Goal: Task Accomplishment & Management: Manage account settings

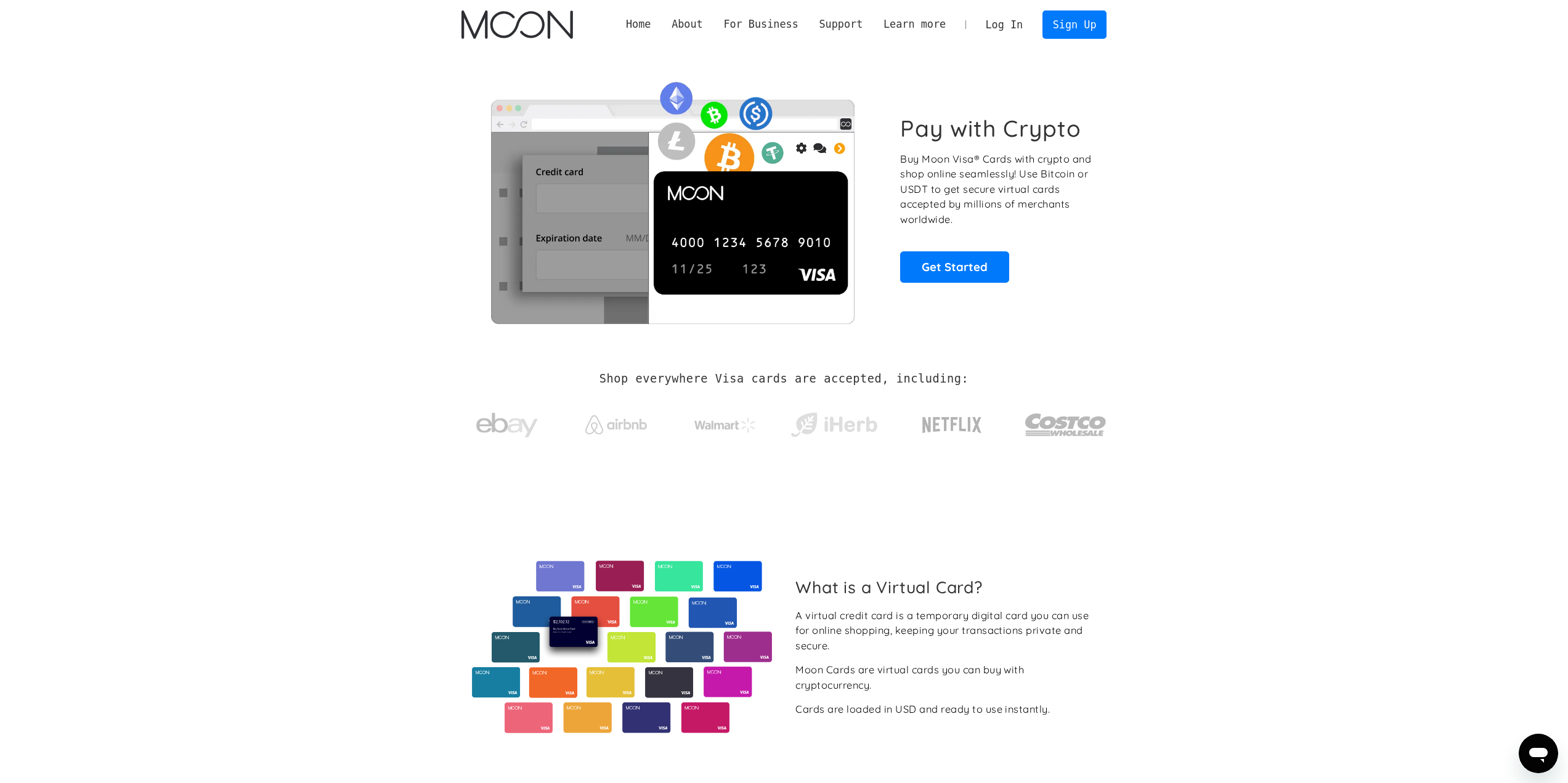
click at [1016, 22] on link "Log In" at bounding box center [1004, 24] width 58 height 27
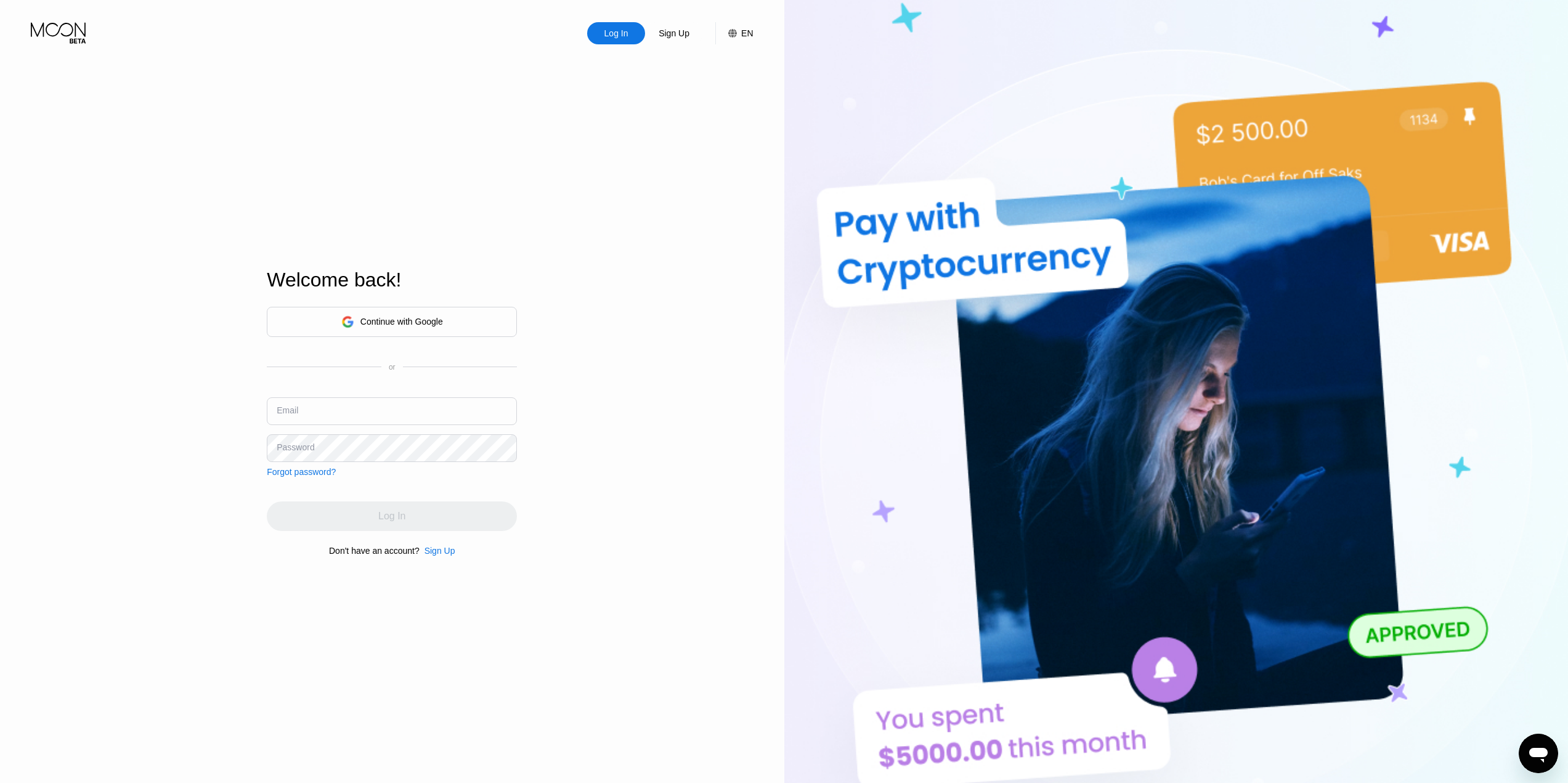
click at [427, 322] on div "Continue with Google" at bounding box center [401, 322] width 82 height 10
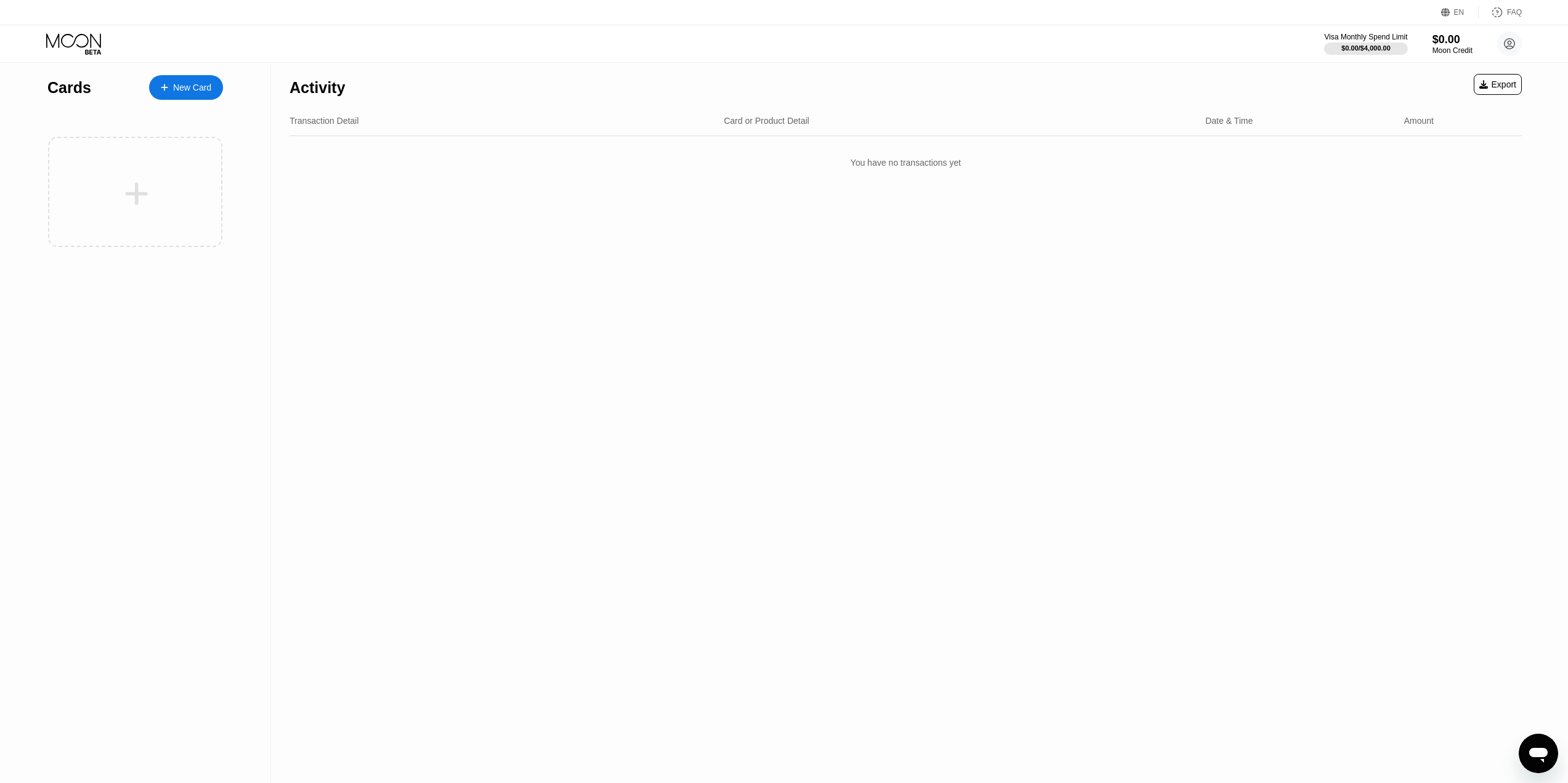
click at [318, 122] on div "Transaction Detail" at bounding box center [324, 121] width 69 height 10
click at [1517, 50] on circle at bounding box center [1509, 43] width 24 height 24
click at [1437, 281] on div "Log out" at bounding box center [1430, 286] width 29 height 10
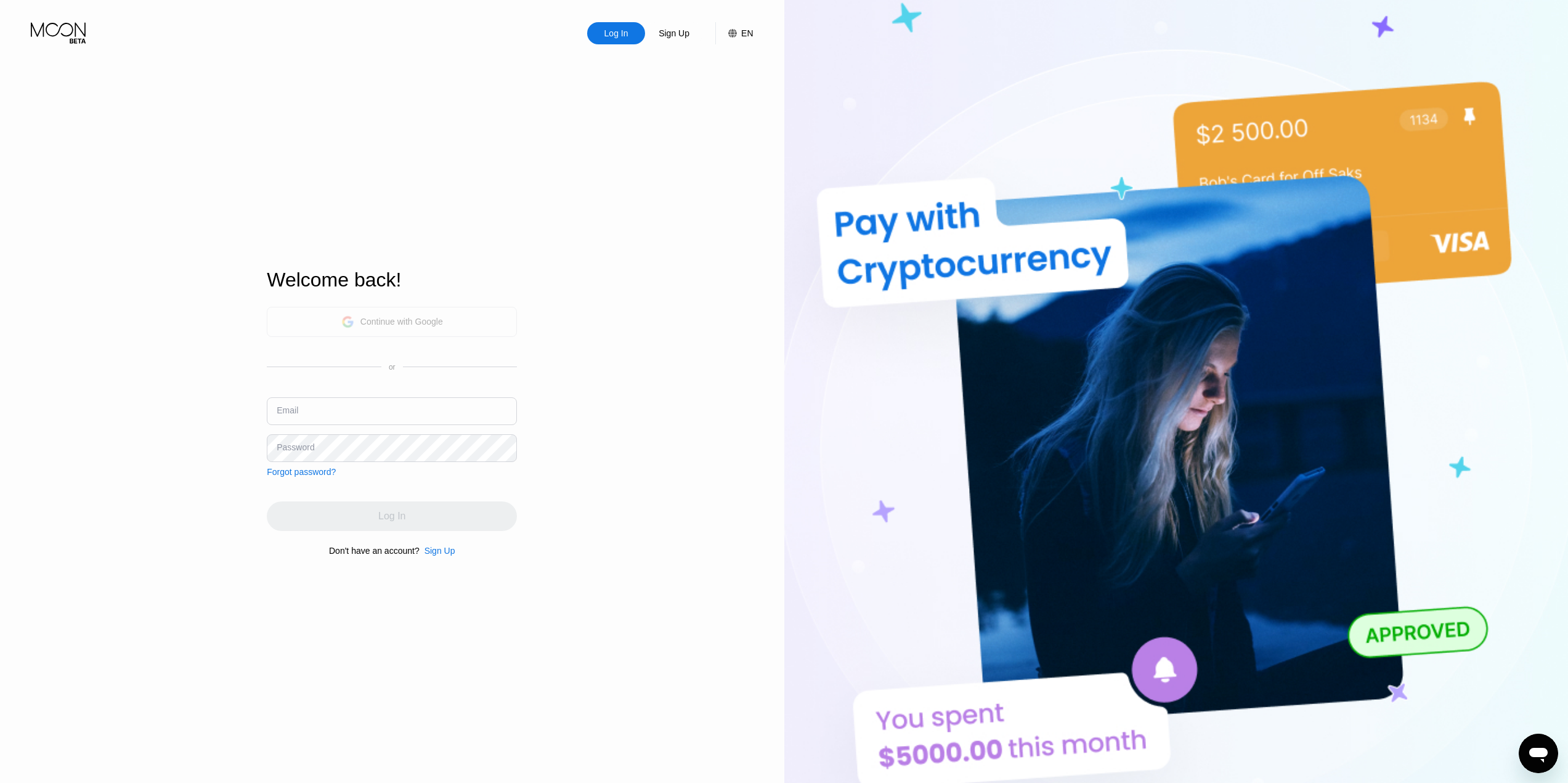
click at [387, 317] on div "Continue with Google" at bounding box center [401, 322] width 82 height 10
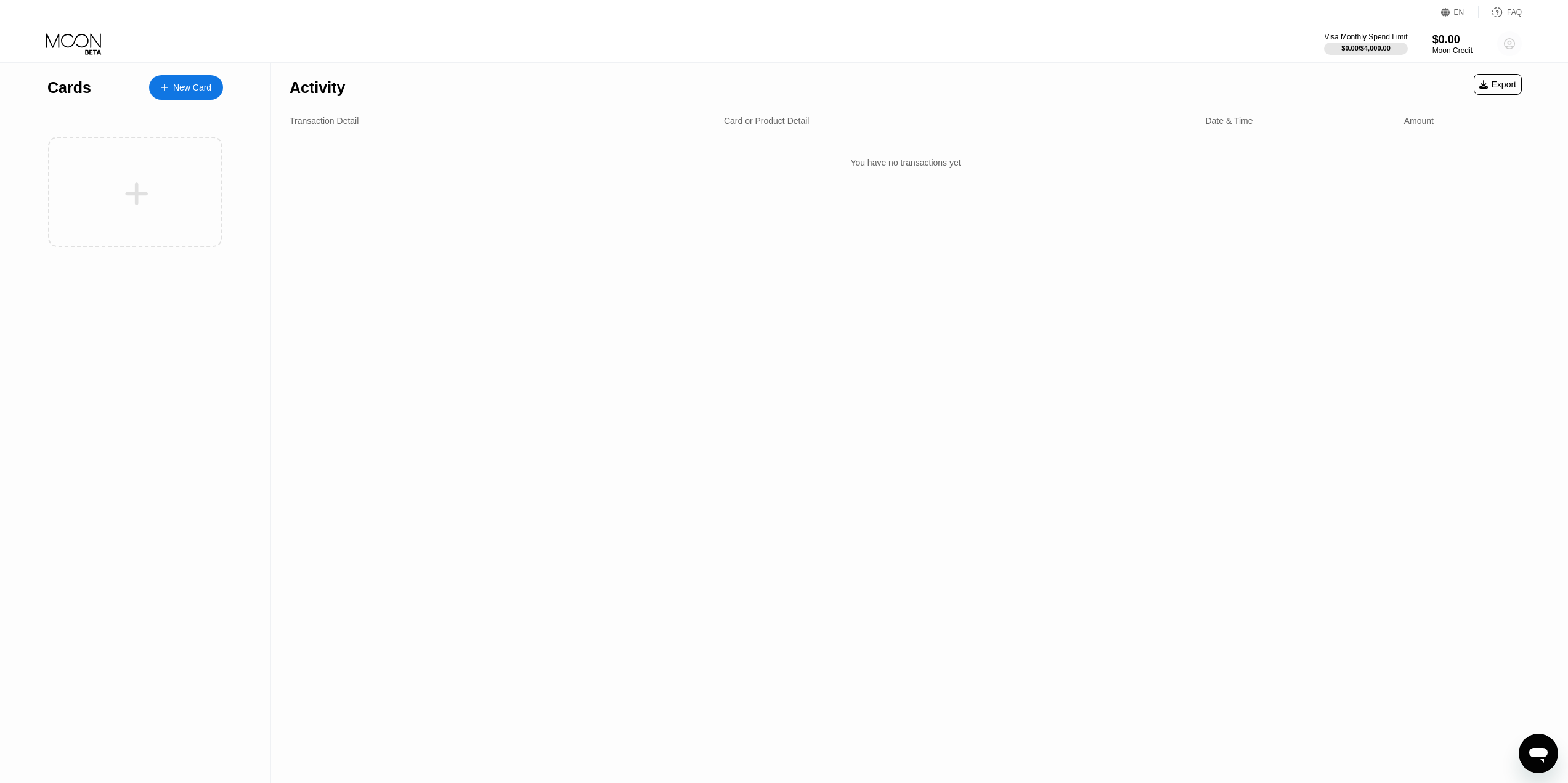
click at [1518, 39] on circle at bounding box center [1509, 43] width 24 height 24
click at [1437, 281] on div "Log out" at bounding box center [1430, 286] width 29 height 10
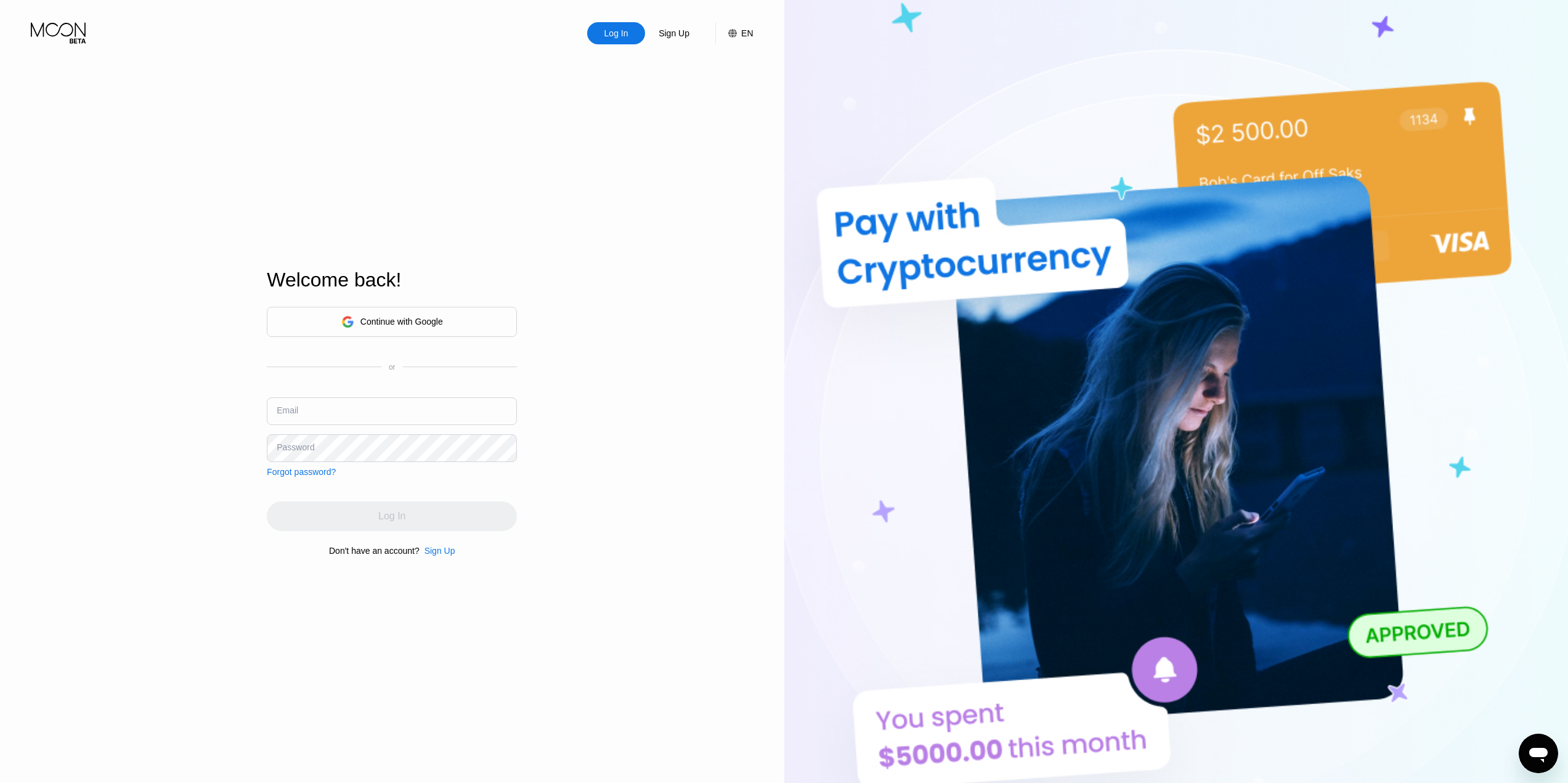
click at [388, 412] on input "text" at bounding box center [392, 411] width 250 height 28
click at [388, 412] on input "text" at bounding box center [392, 411] width 250 height 28
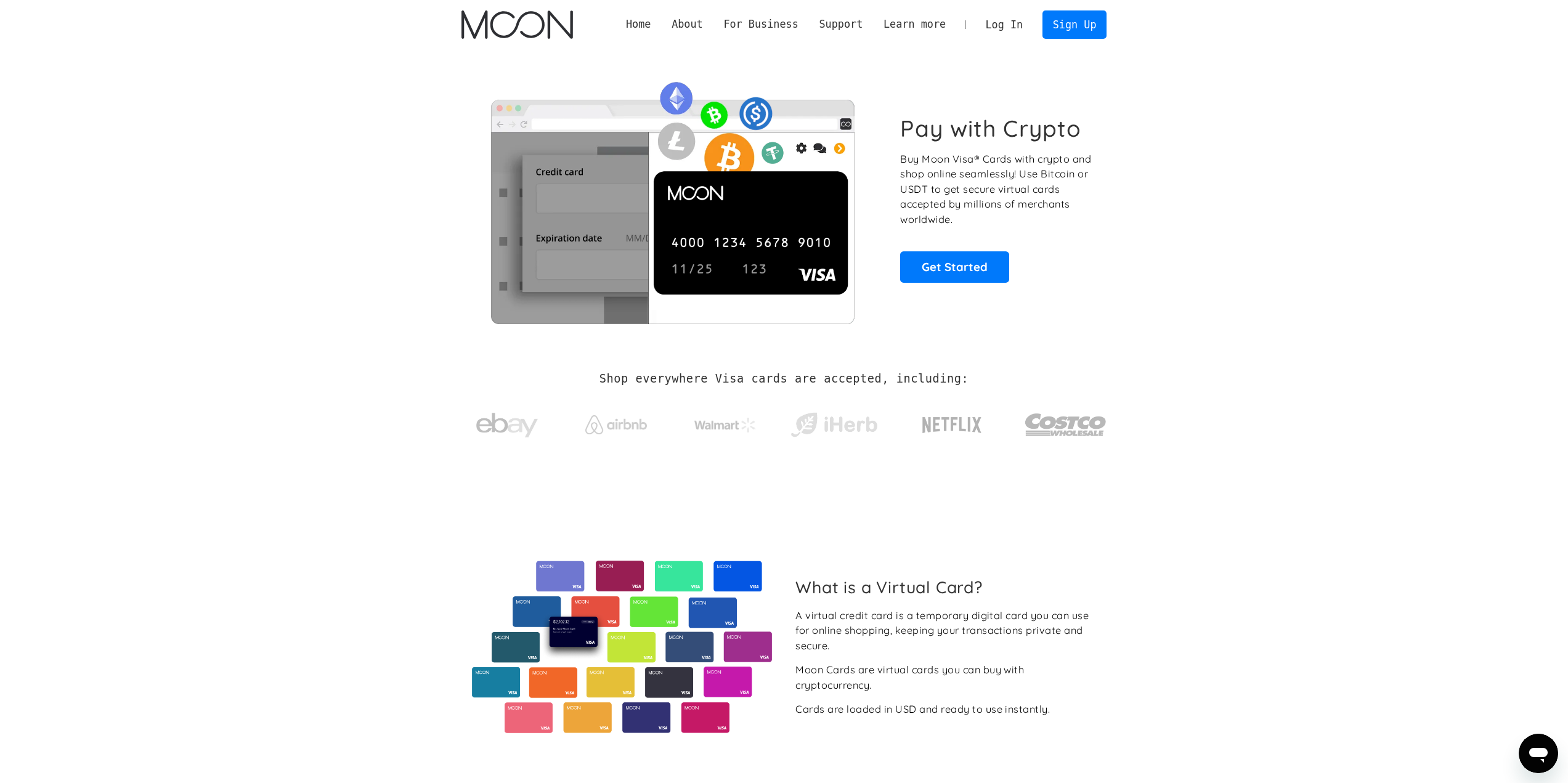
click at [1001, 24] on link "Log In" at bounding box center [1004, 24] width 58 height 27
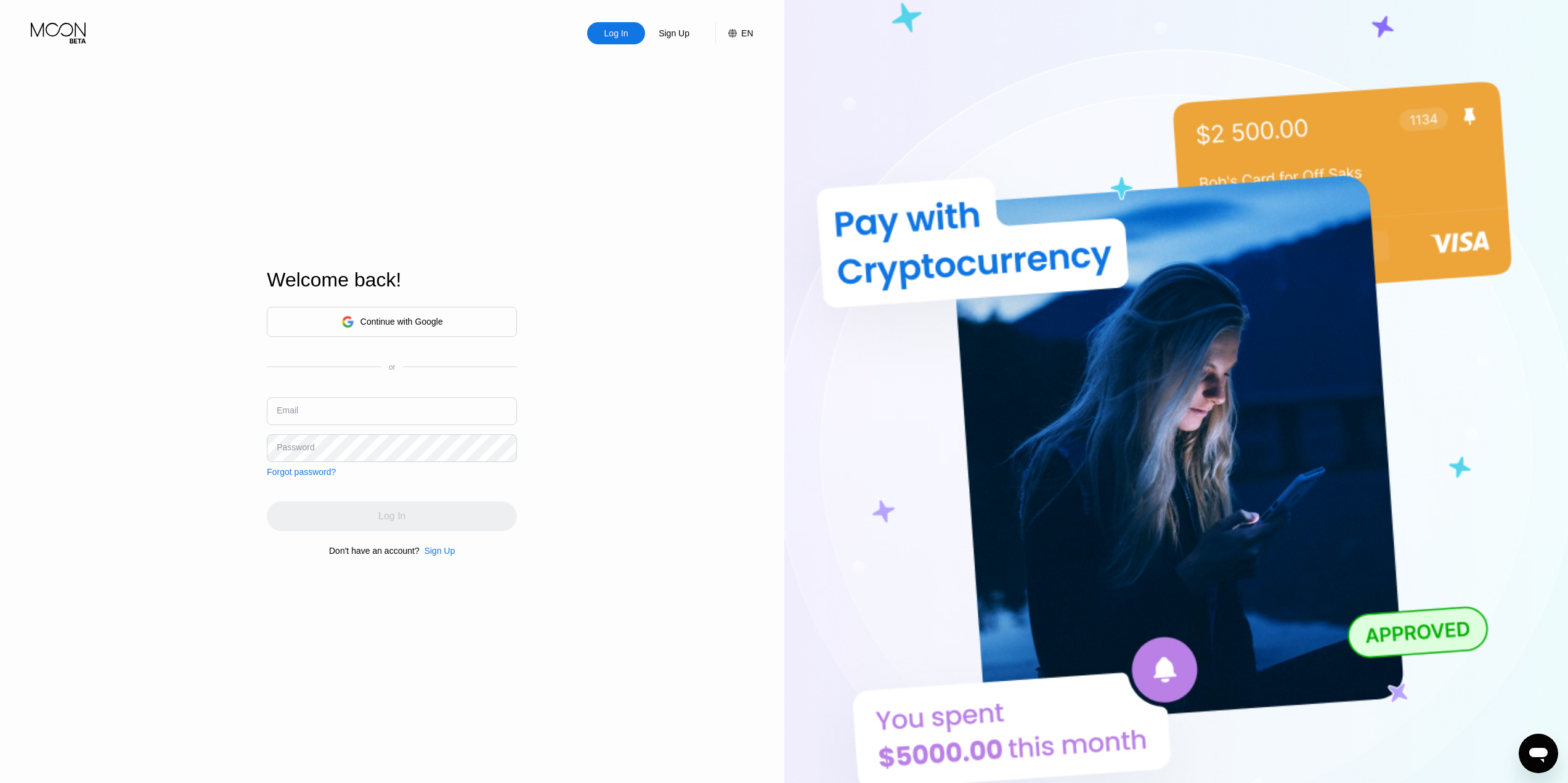
click at [311, 408] on input "text" at bounding box center [392, 411] width 250 height 28
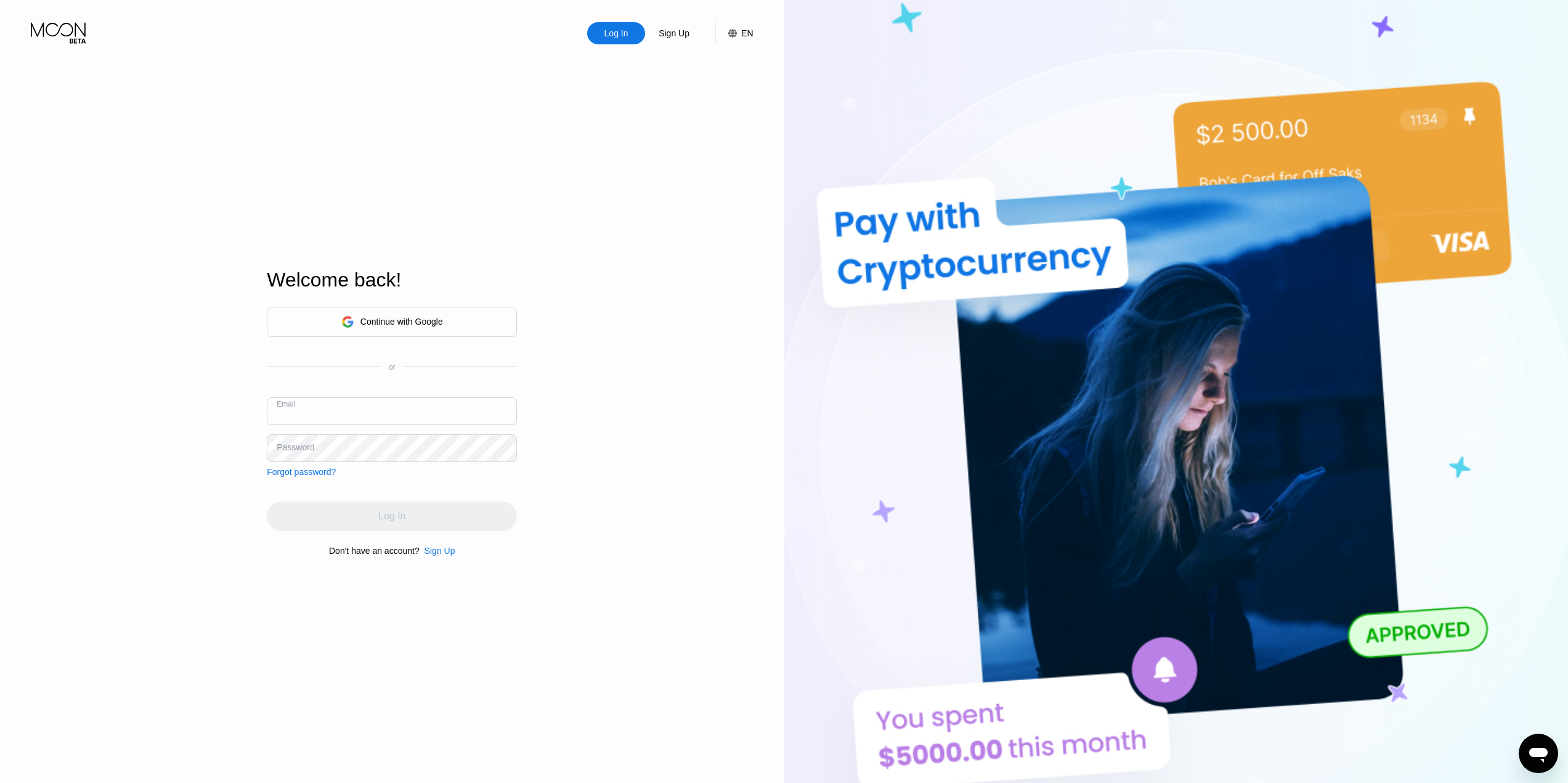
click at [420, 322] on div "Continue with Google" at bounding box center [401, 322] width 82 height 10
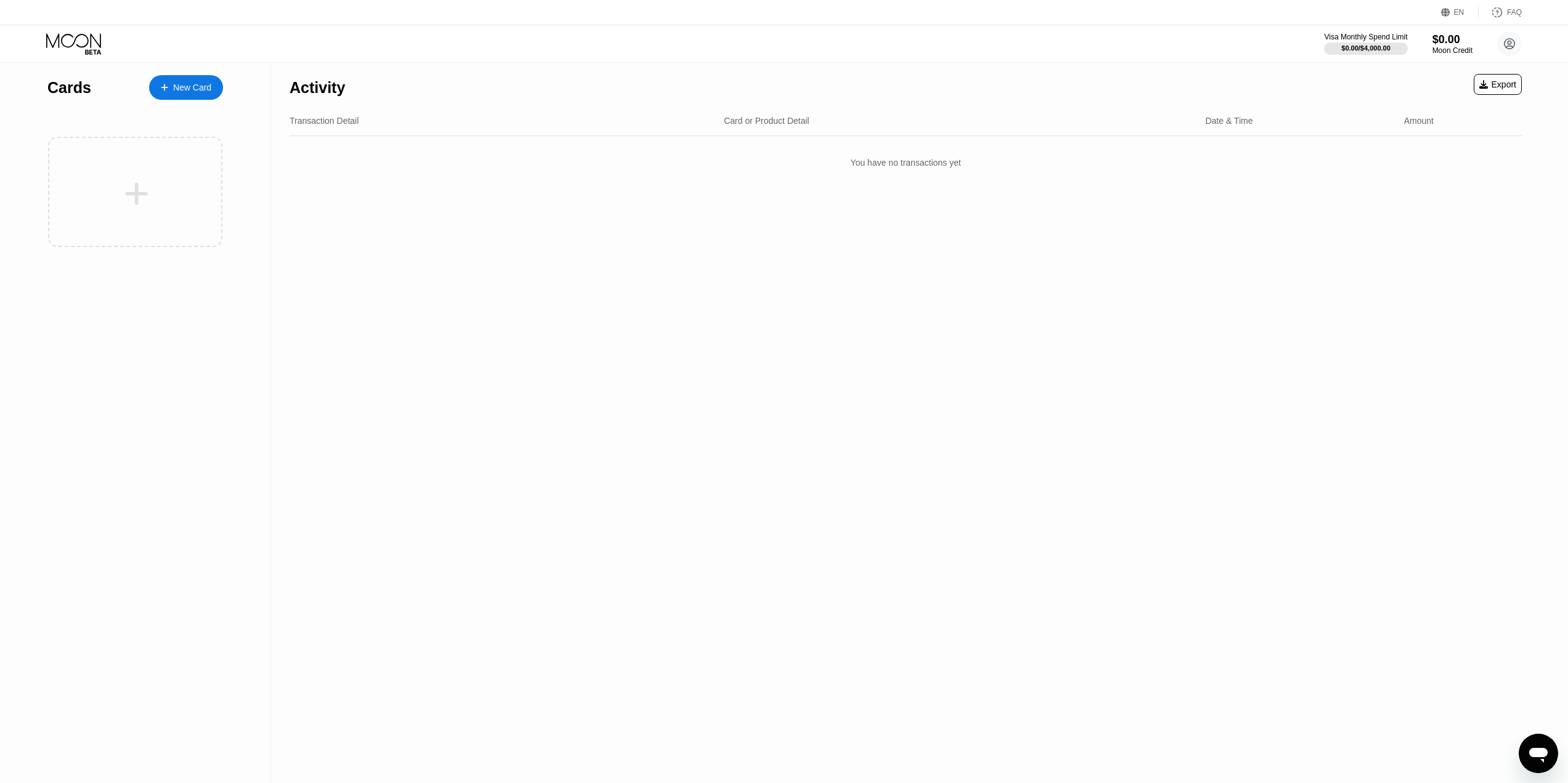
click at [330, 122] on div "Transaction Detail" at bounding box center [324, 121] width 69 height 10
click at [1511, 39] on icon at bounding box center [1509, 44] width 10 height 10
click at [1428, 124] on div "Home" at bounding box center [1428, 126] width 23 height 10
click at [1507, 43] on circle at bounding box center [1509, 43] width 24 height 24
click at [1426, 149] on div "Settings" at bounding box center [1432, 154] width 31 height 10
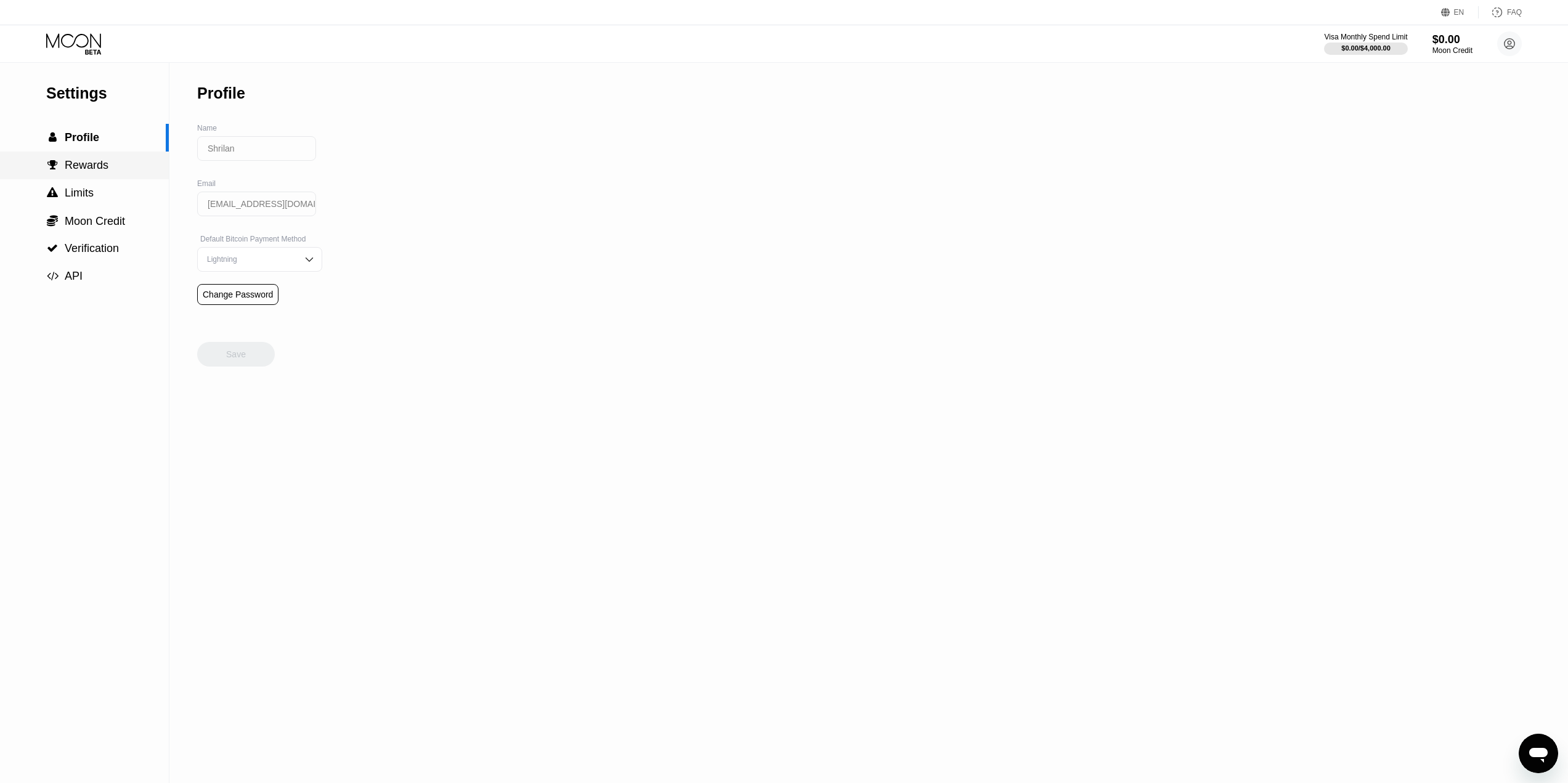
click at [91, 170] on span "Rewards" at bounding box center [87, 165] width 44 height 13
click at [80, 197] on span "Limits" at bounding box center [79, 193] width 29 height 13
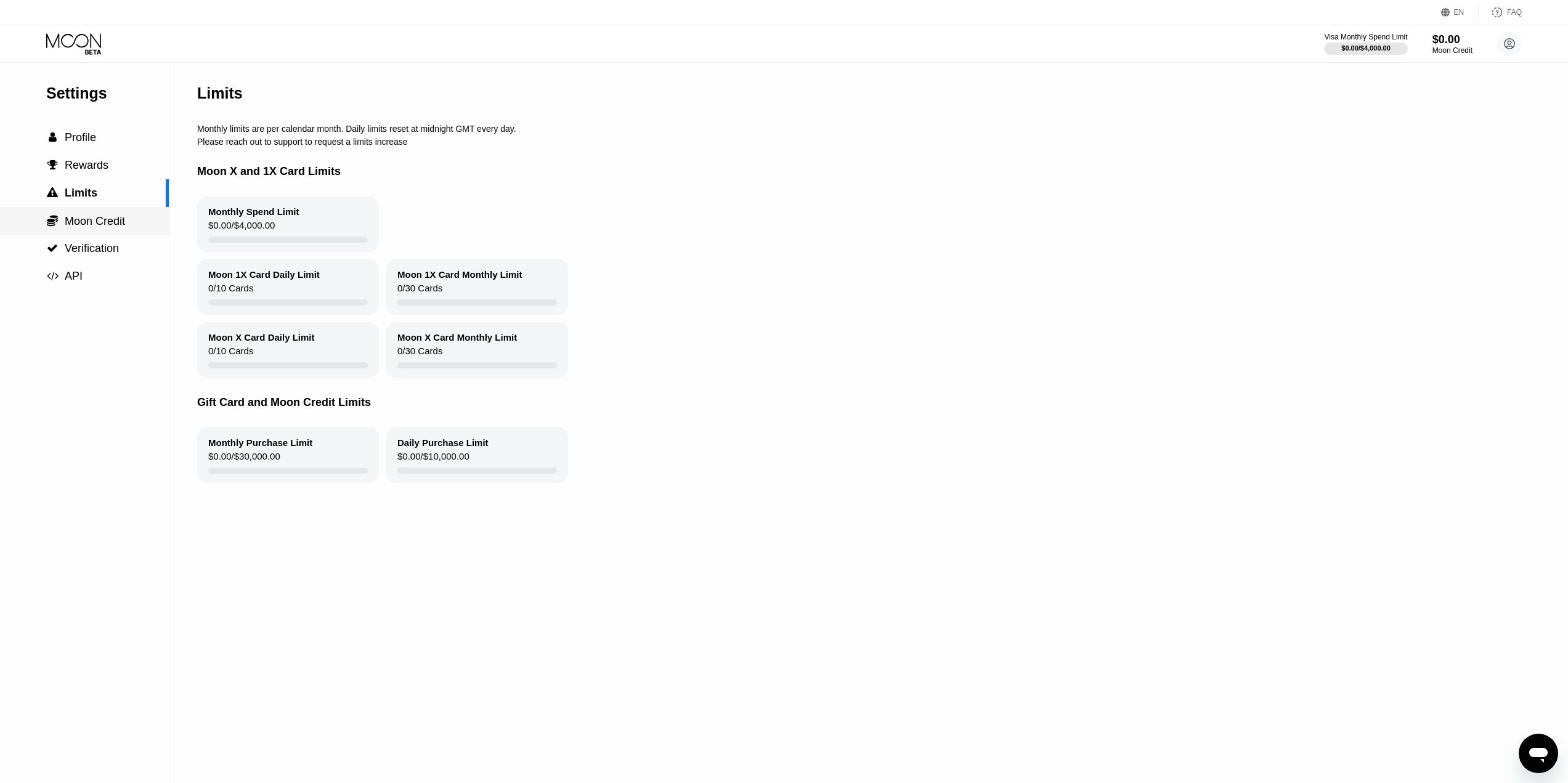
click at [79, 227] on span "Moon Credit" at bounding box center [95, 221] width 60 height 13
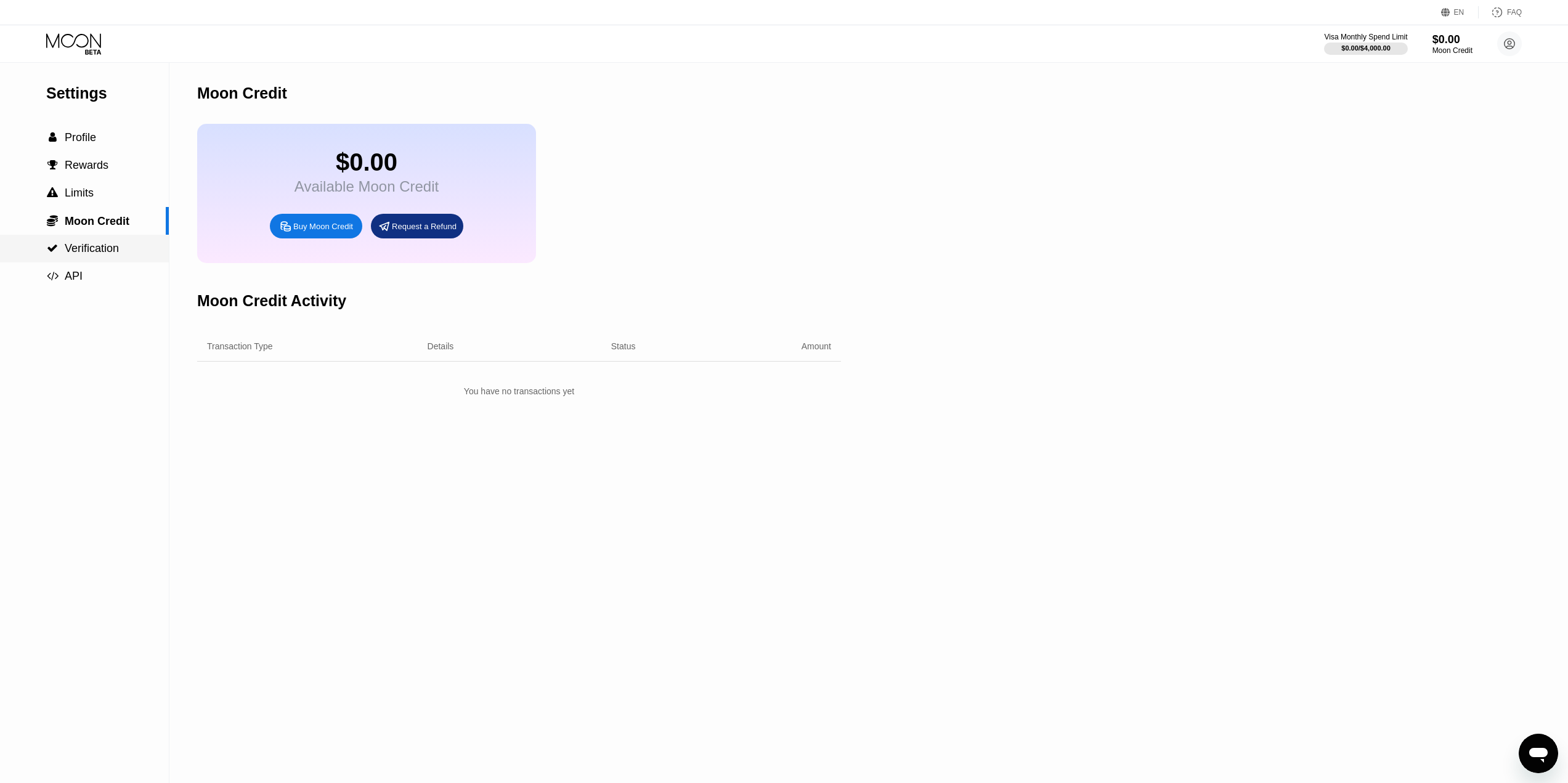
click at [78, 254] on span "Verification" at bounding box center [92, 248] width 54 height 13
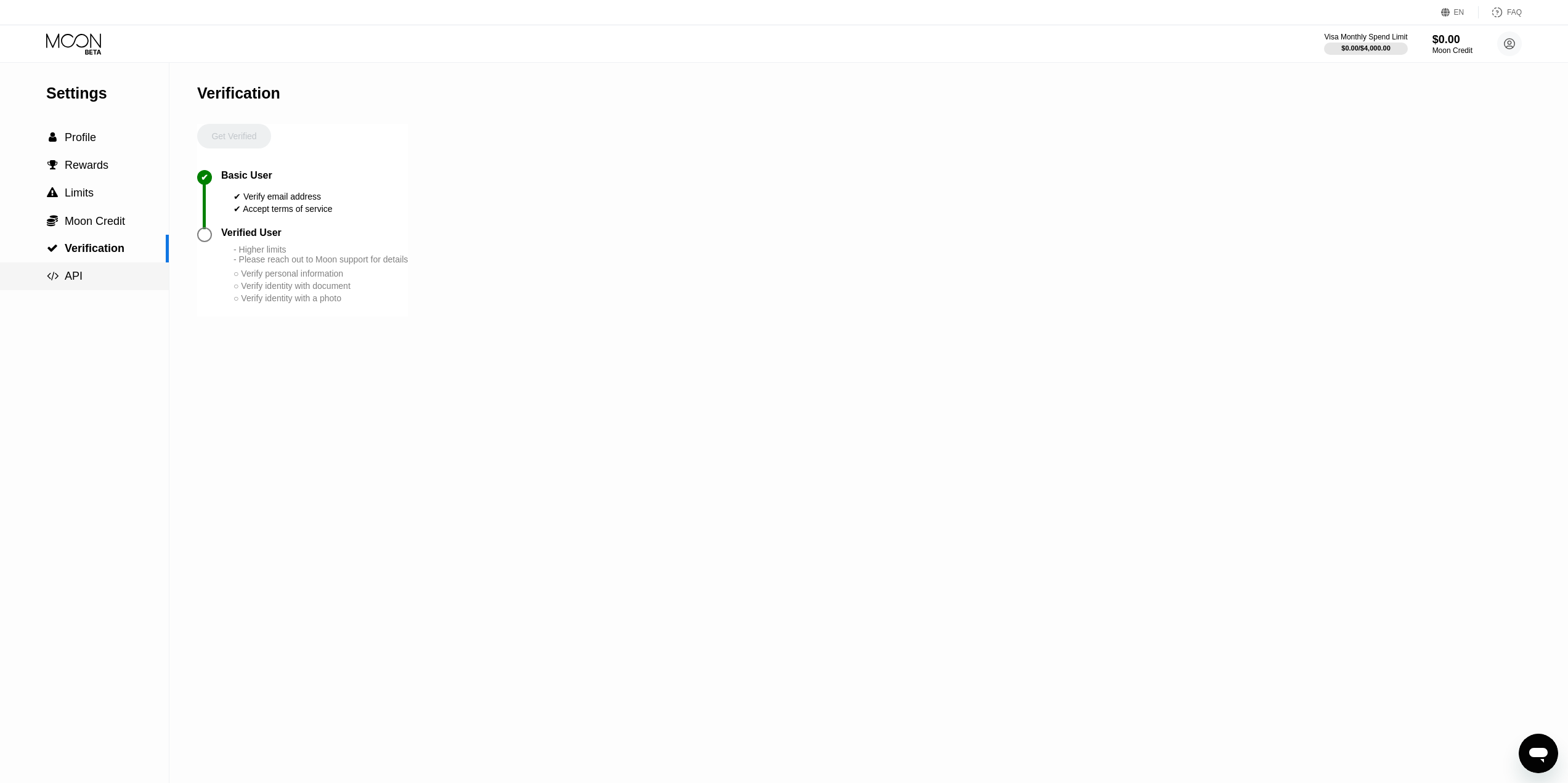
click at [75, 282] on span "API" at bounding box center [74, 276] width 18 height 13
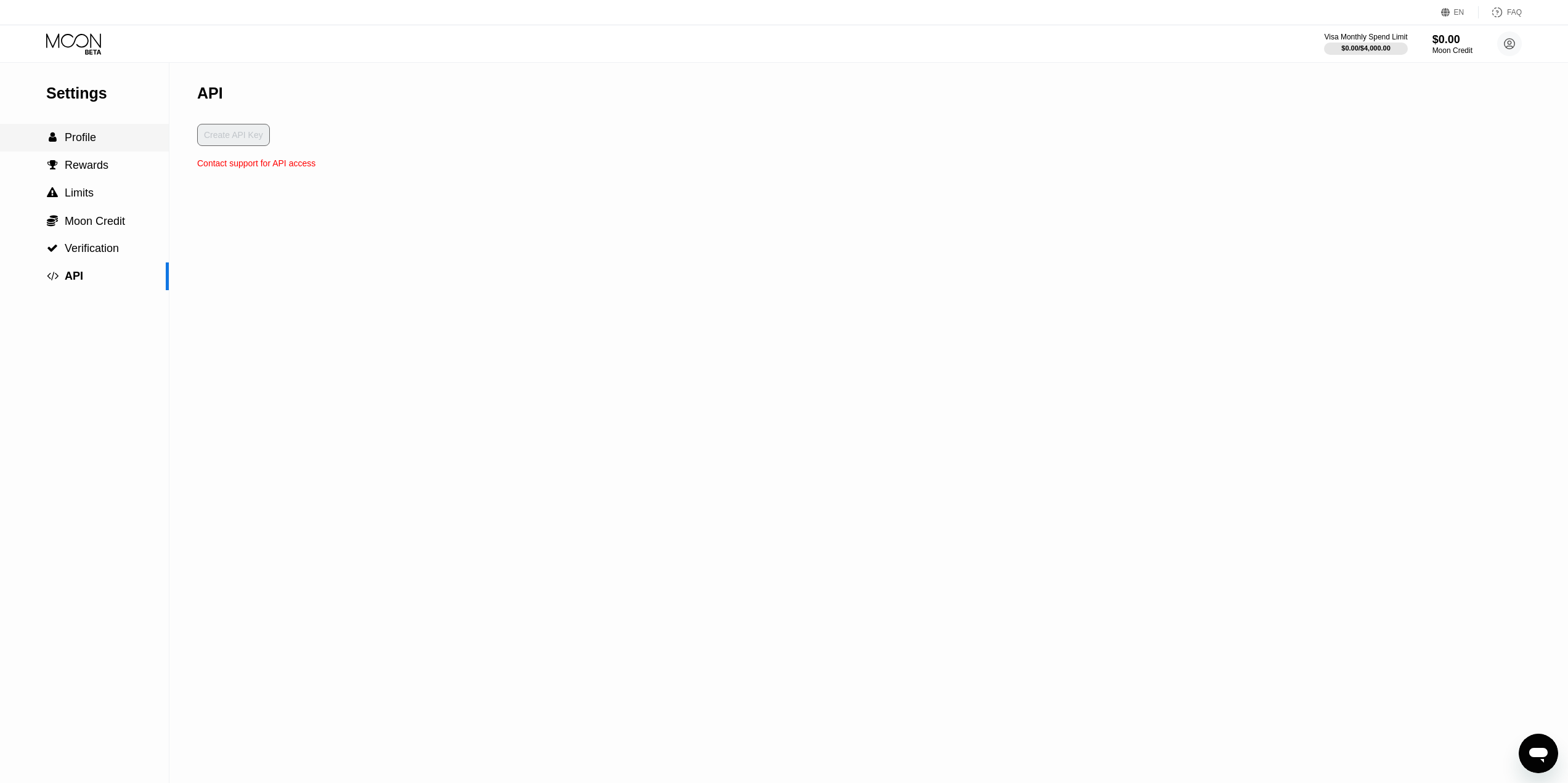
click at [78, 139] on span "Profile" at bounding box center [80, 137] width 31 height 13
click at [80, 45] on icon at bounding box center [75, 44] width 57 height 22
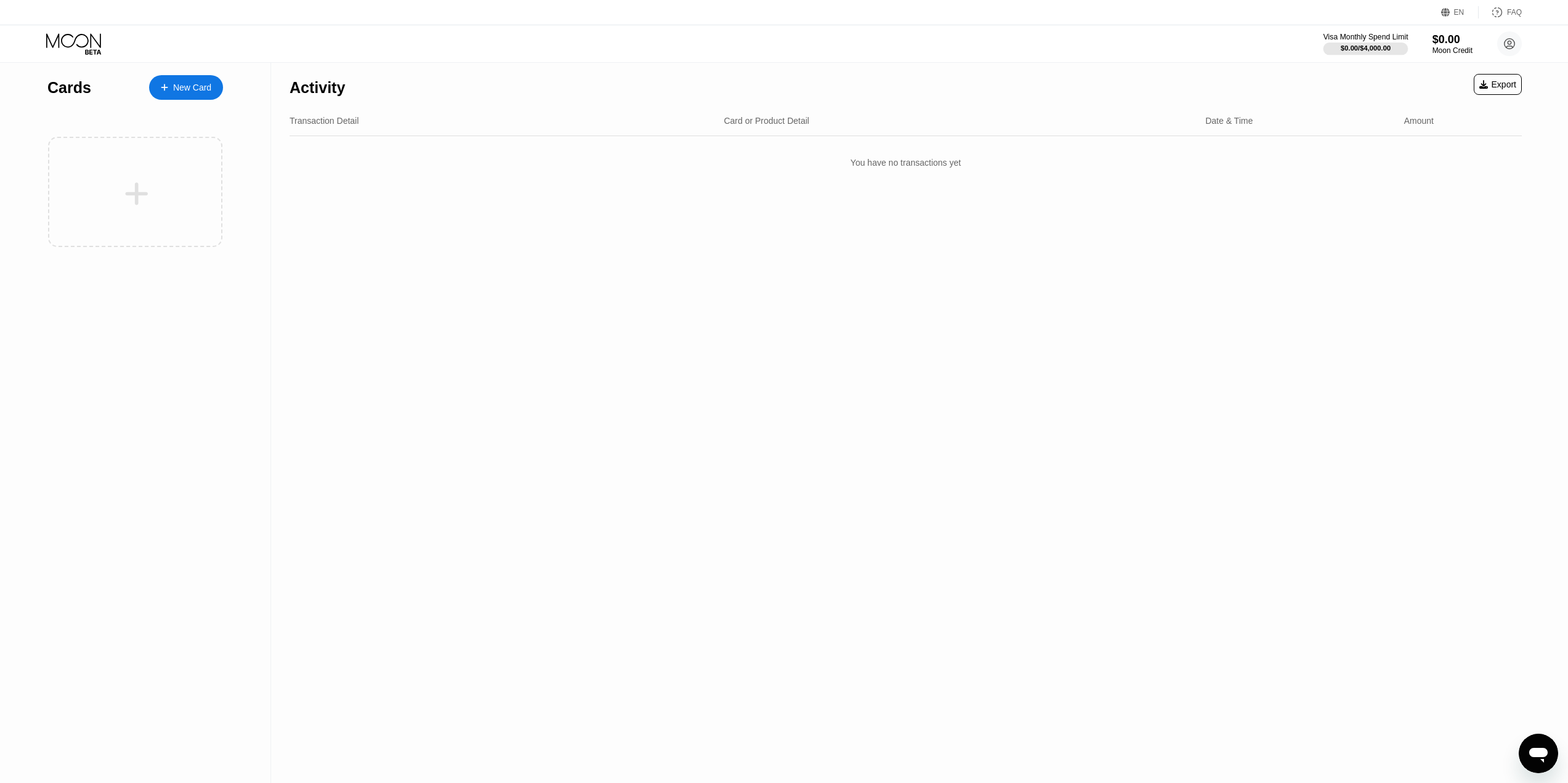
click at [1370, 45] on div "$0.00 / $4,000.00" at bounding box center [1365, 48] width 50 height 8
click at [1509, 38] on circle at bounding box center [1509, 43] width 24 height 24
click at [1433, 282] on div "Log out" at bounding box center [1430, 286] width 29 height 10
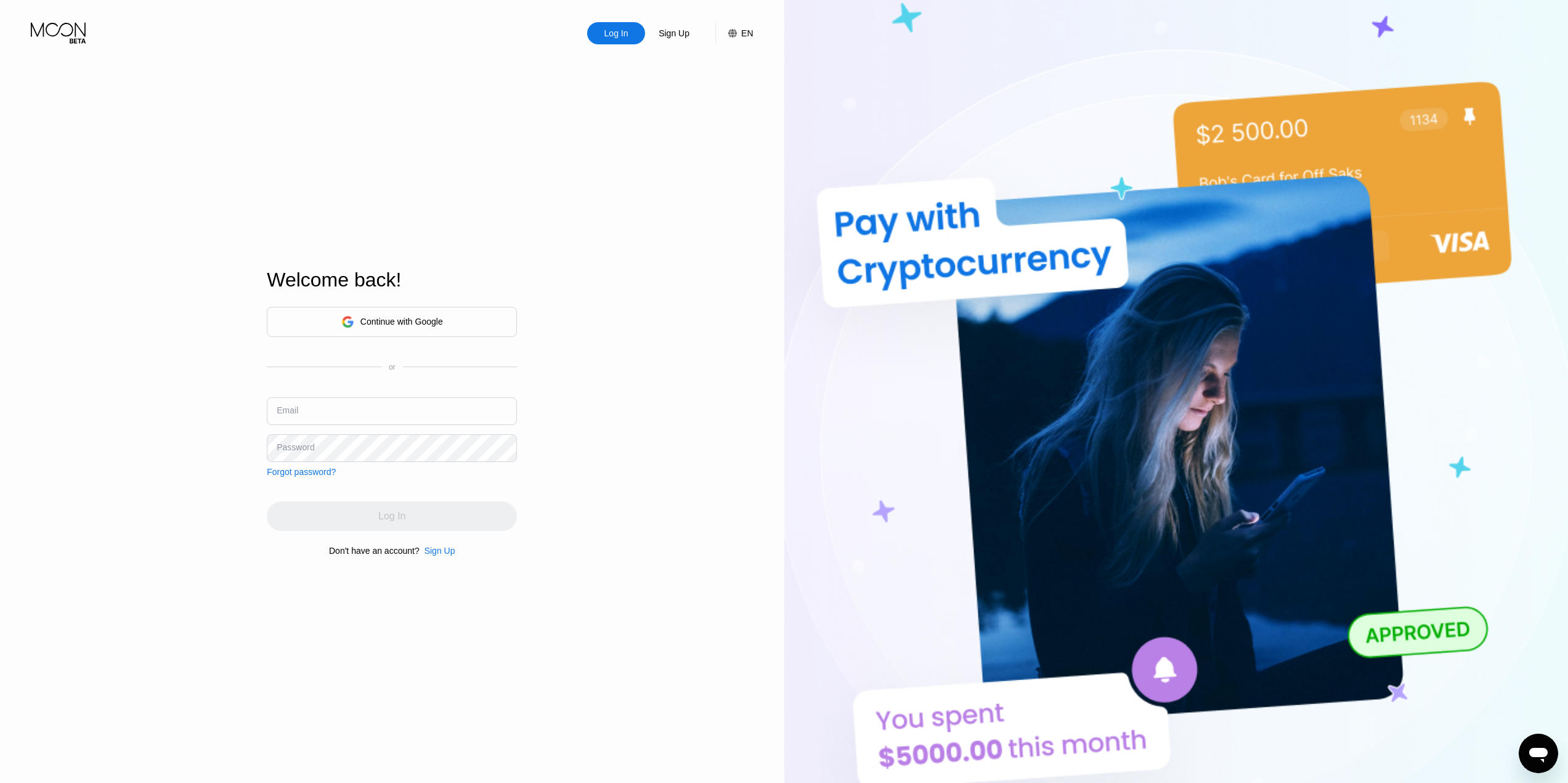
click at [365, 406] on input "text" at bounding box center [392, 411] width 250 height 28
type input "[EMAIL_ADDRESS][DOMAIN_NAME]"
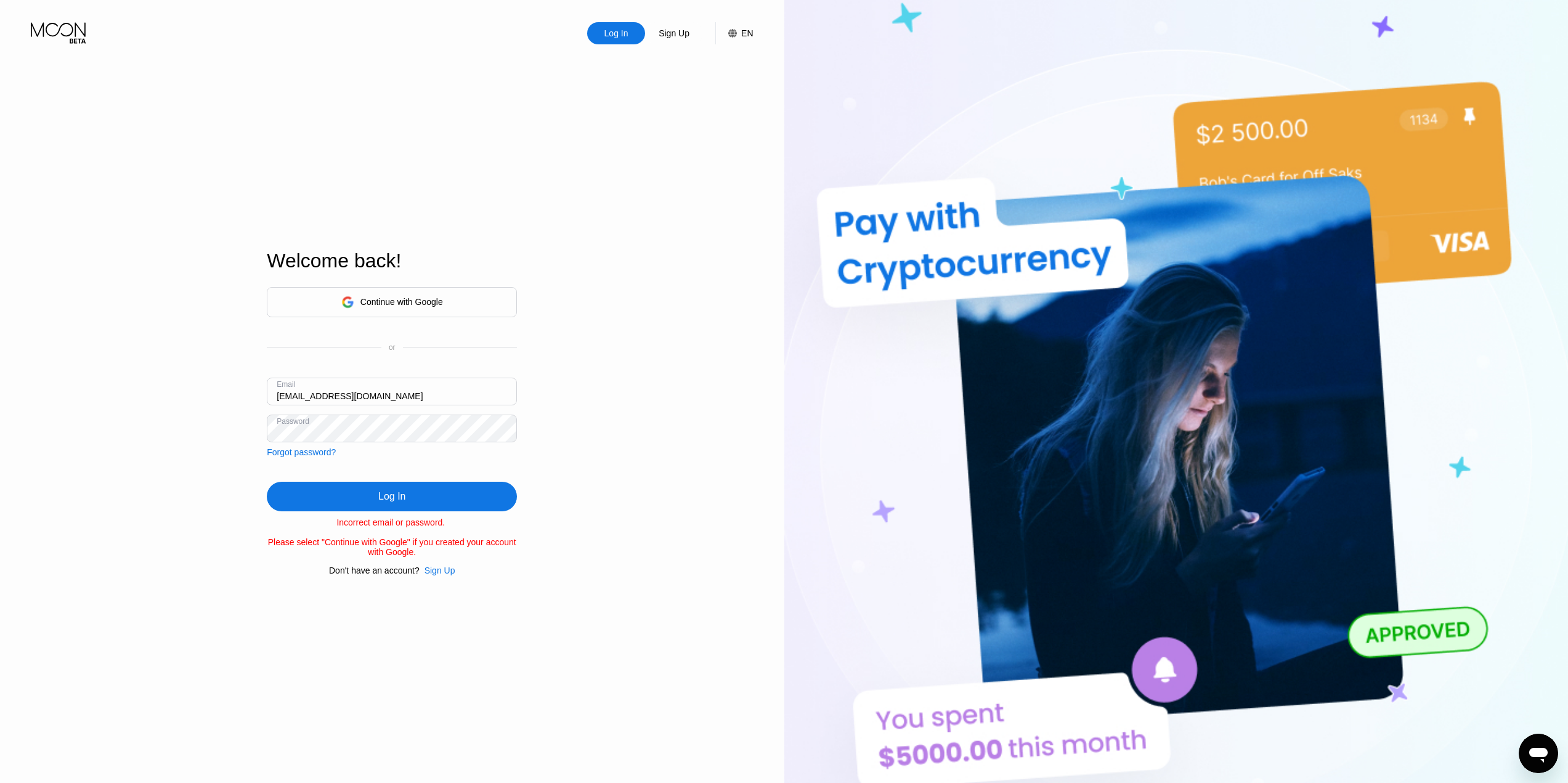
click at [404, 391] on input "s.shepetovskiy@gmail.com" at bounding box center [392, 392] width 250 height 28
paste input "aisus115522@gmail.com"
type input "aisus115522@gmail.com"
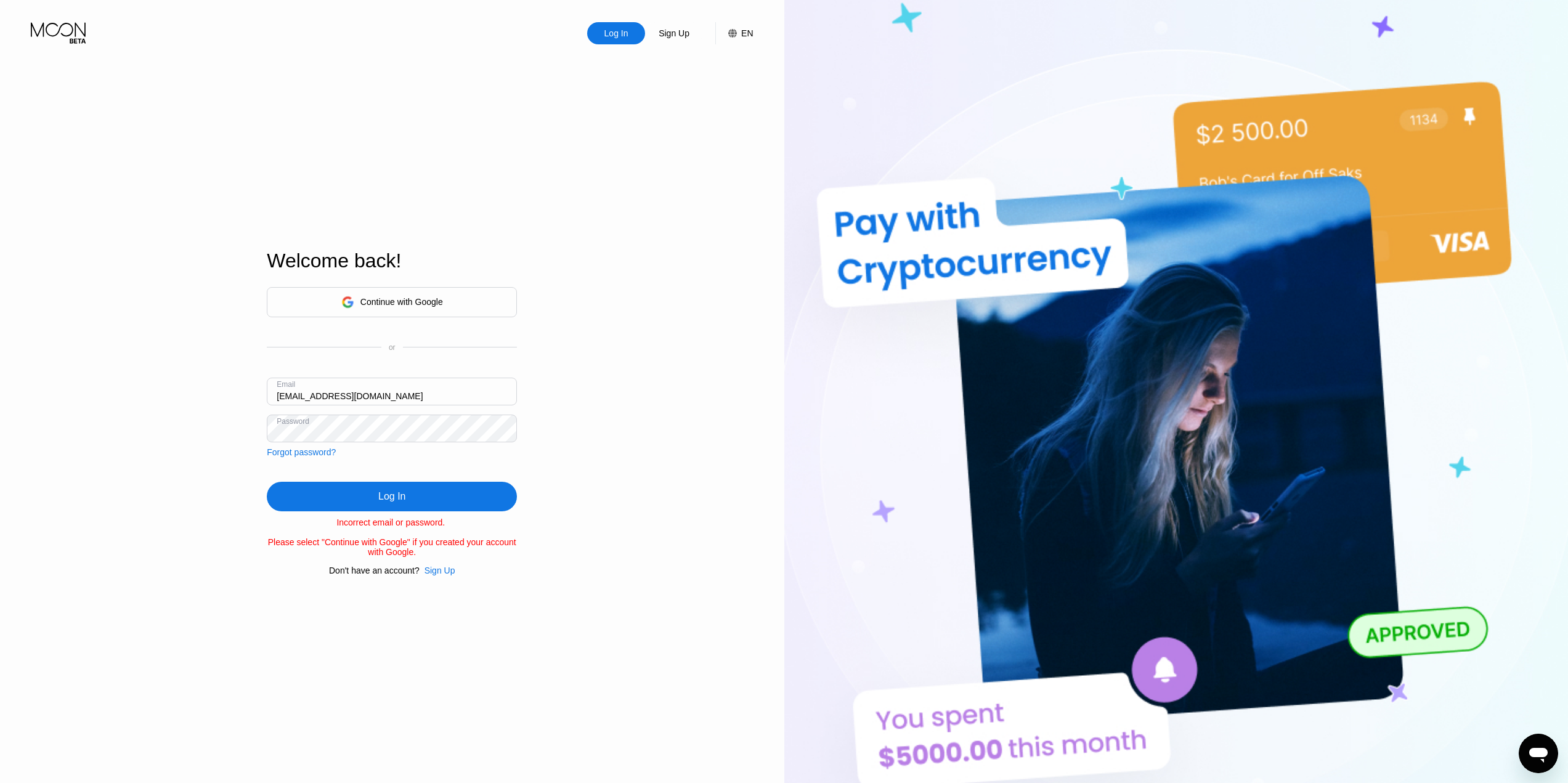
click at [376, 491] on div "Log In" at bounding box center [392, 496] width 250 height 29
click at [443, 297] on div "Continue with Google" at bounding box center [401, 301] width 82 height 10
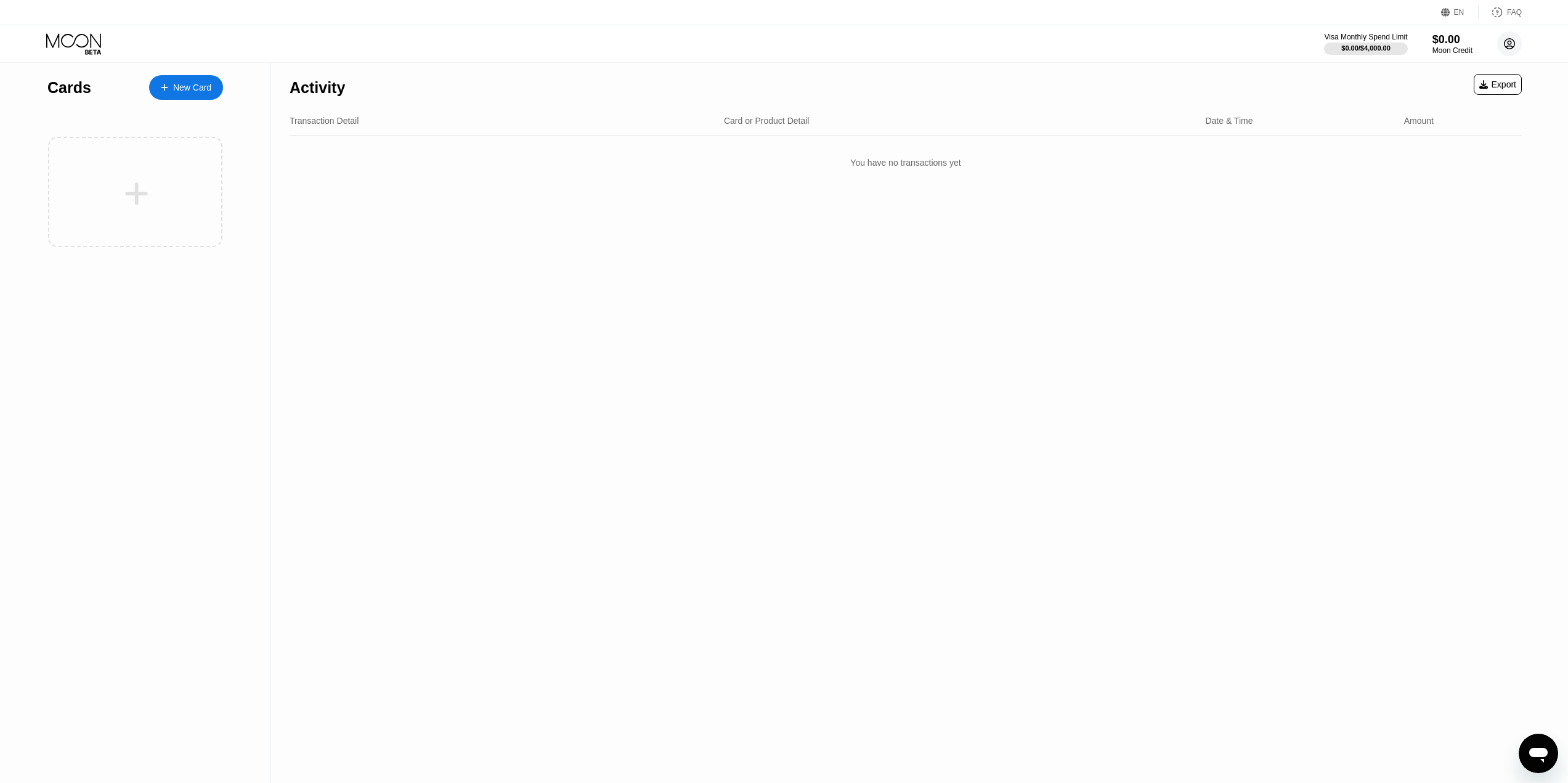
click at [1510, 39] on icon at bounding box center [1509, 44] width 10 height 10
click at [1423, 281] on div "Log out" at bounding box center [1430, 286] width 29 height 10
